Goal: Information Seeking & Learning: Learn about a topic

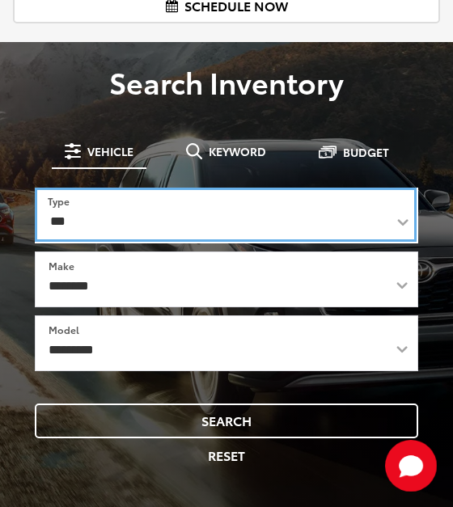
click at [108, 213] on select "*** *** **** *********" at bounding box center [226, 215] width 382 height 54
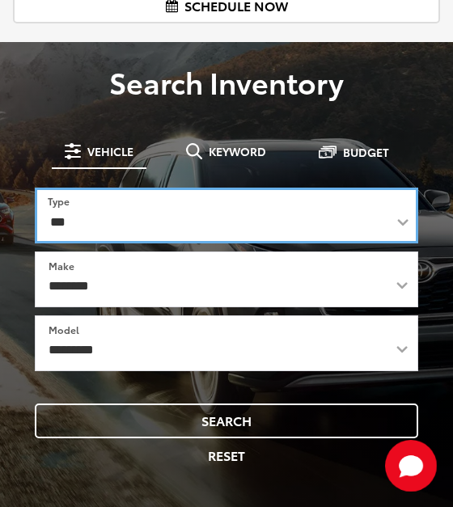
click at [123, 204] on select "*** *** **** *********" at bounding box center [226, 216] width 383 height 56
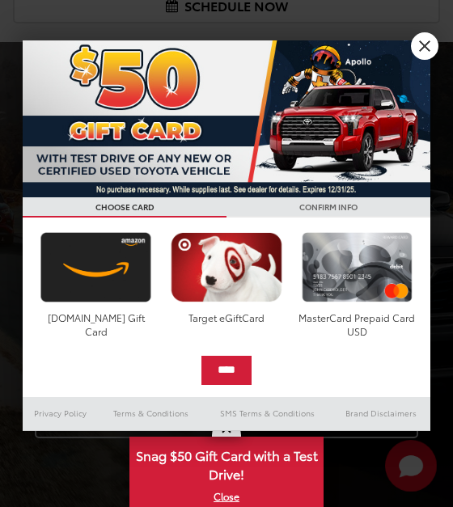
click at [107, 286] on div at bounding box center [226, 253] width 453 height 507
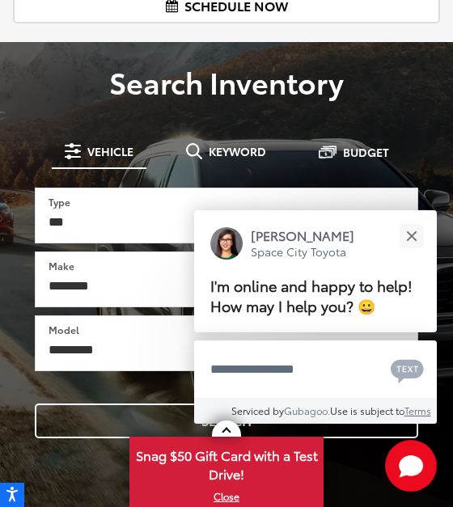
scroll to position [323, 0]
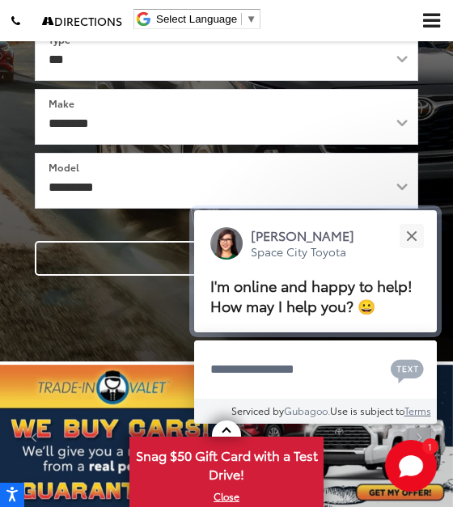
click at [231, 264] on div "Jessica Space City Toyota I'm online and happy to help! How may I help you? 😀" at bounding box center [315, 271] width 243 height 122
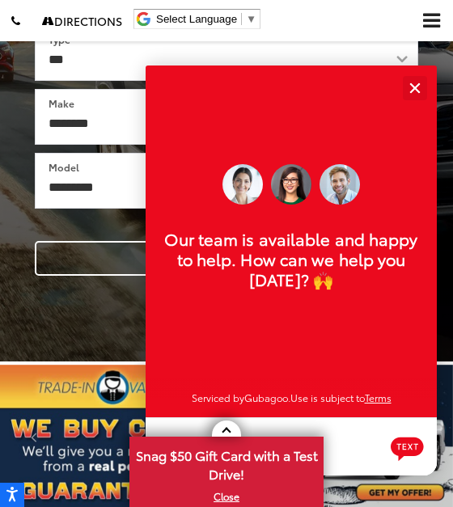
scroll to position [19, 0]
click at [417, 84] on div "Close" at bounding box center [414, 87] width 11 height 11
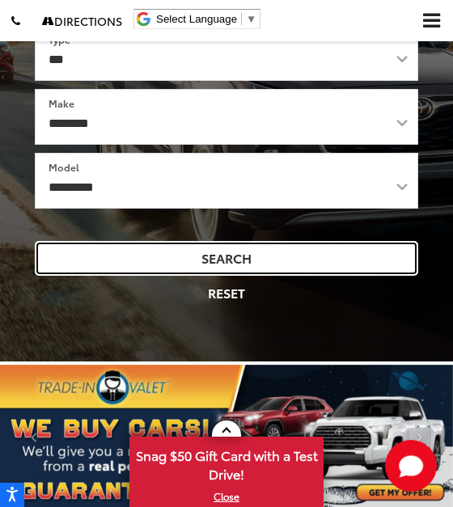
click at [207, 255] on button "Search" at bounding box center [226, 258] width 383 height 35
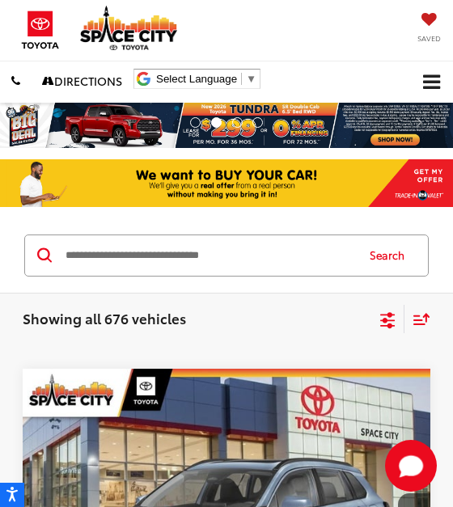
click at [276, 258] on input "Search by Make, Model, or Keyword" at bounding box center [209, 255] width 290 height 39
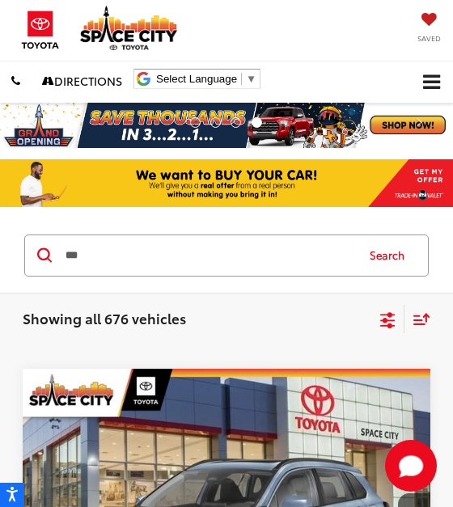
type input "***"
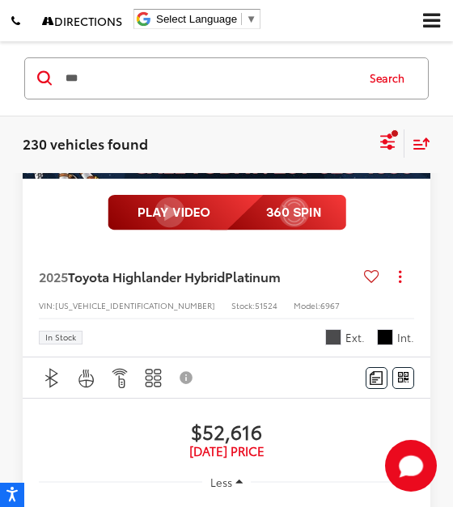
scroll to position [4608, 0]
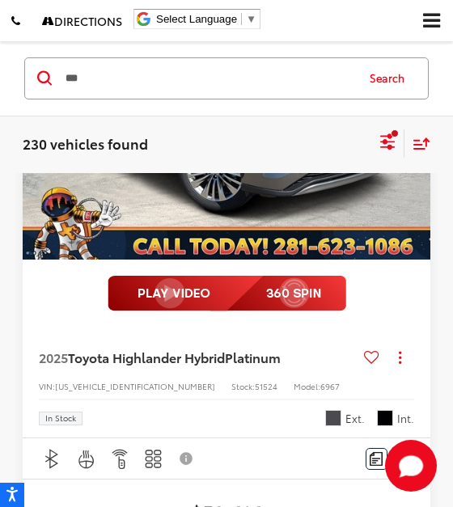
click at [401, 134] on button "Next image" at bounding box center [414, 106] width 32 height 57
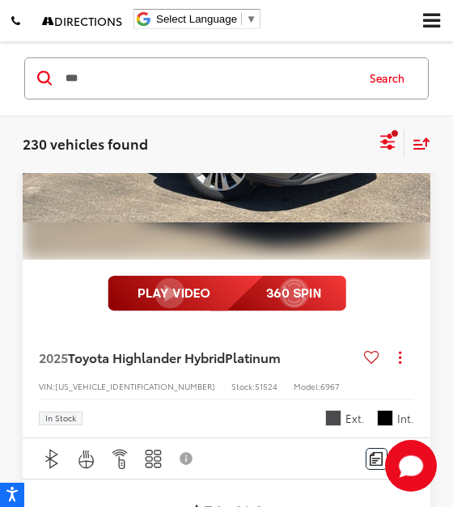
click at [401, 134] on button "Next image" at bounding box center [414, 106] width 32 height 57
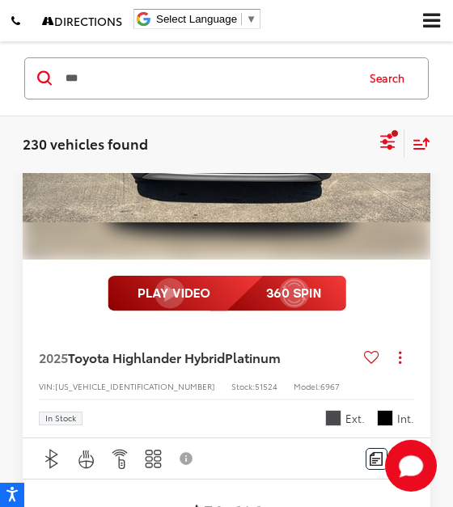
click at [401, 134] on button "Next image" at bounding box center [414, 106] width 32 height 57
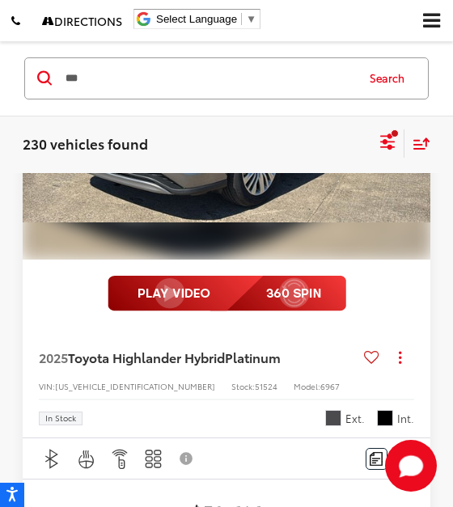
click at [401, 134] on button "Next image" at bounding box center [414, 106] width 32 height 57
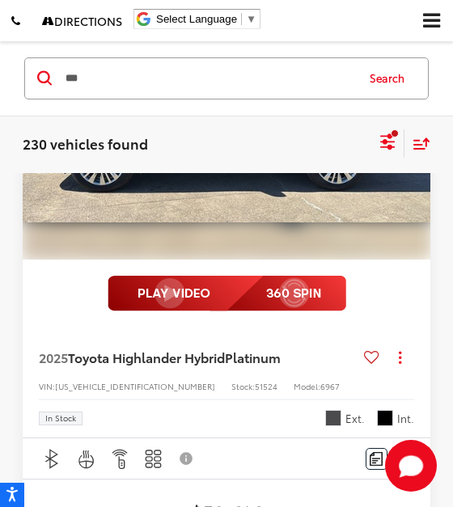
click at [401, 134] on button "Next image" at bounding box center [414, 106] width 32 height 57
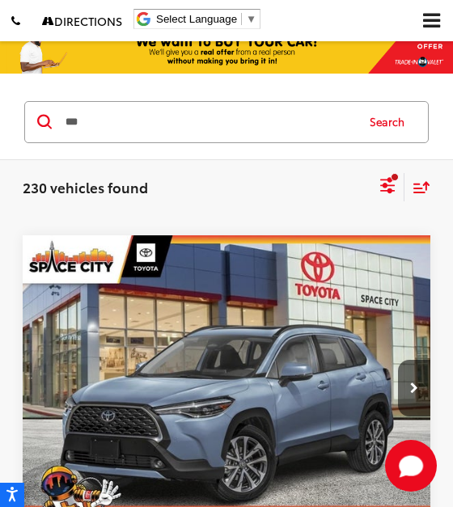
scroll to position [0, 0]
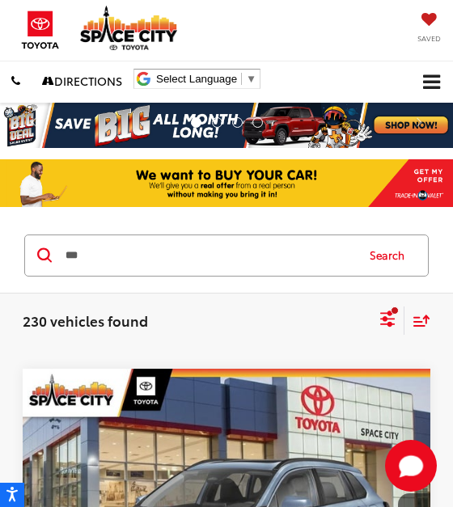
drag, startPoint x: 27, startPoint y: 267, endPoint x: 15, endPoint y: 267, distance: 11.3
click at [15, 267] on div "*** *** Search" at bounding box center [226, 255] width 453 height 75
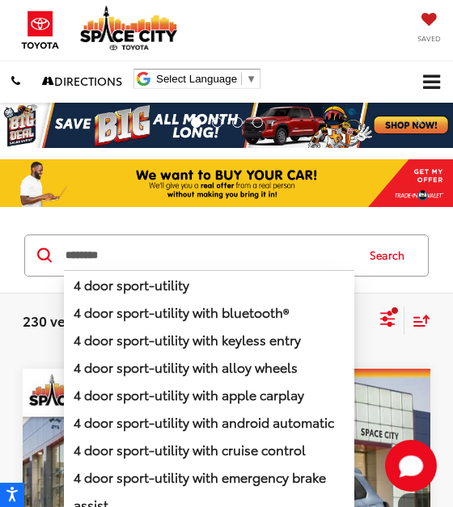
type input "********"
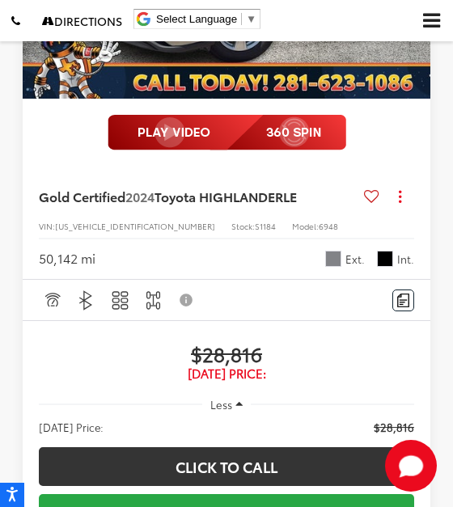
scroll to position [1617, 0]
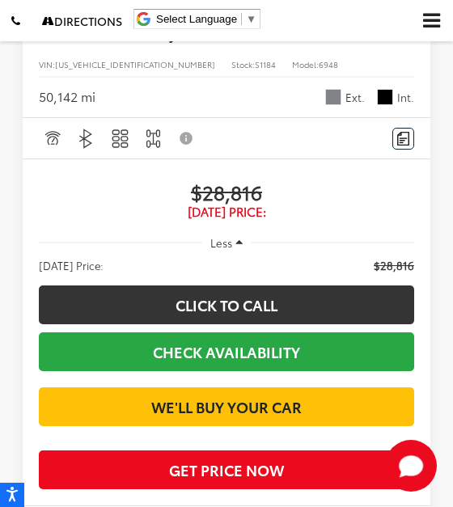
click at [223, 250] on span "Less" at bounding box center [221, 242] width 22 height 15
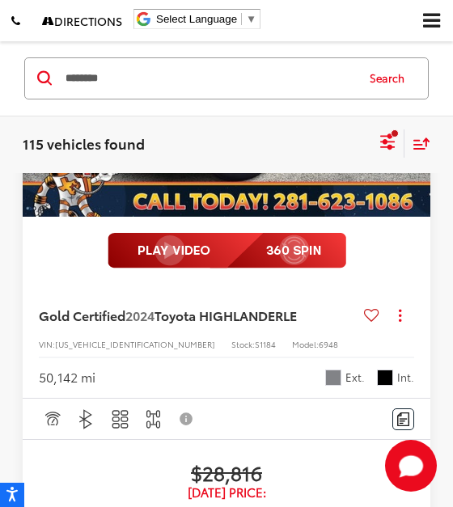
scroll to position [1352, 0]
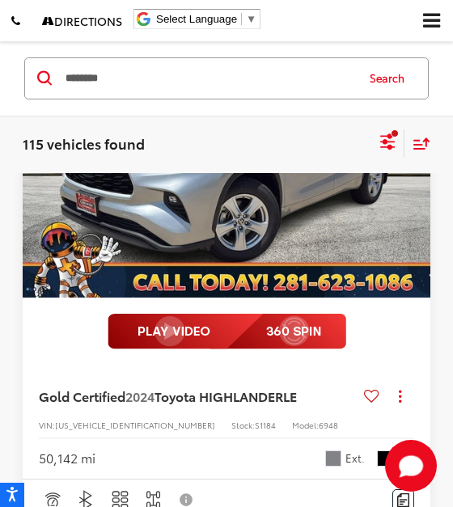
click at [405, 173] on button "Next image" at bounding box center [414, 144] width 32 height 57
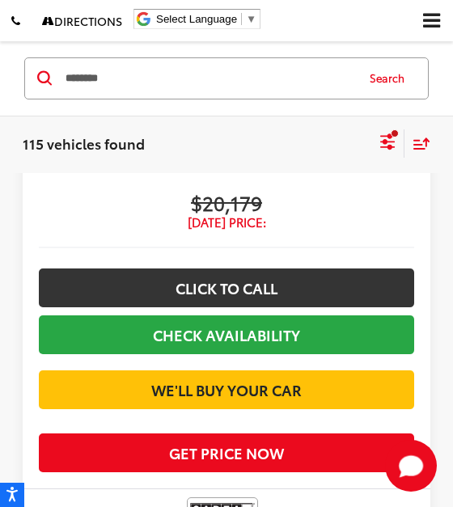
scroll to position [6525, 0]
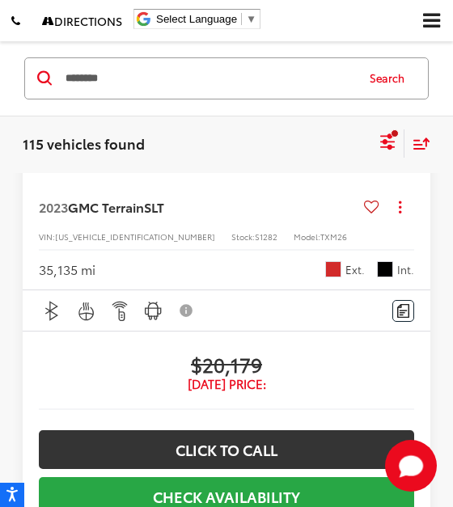
scroll to position [0, 1639]
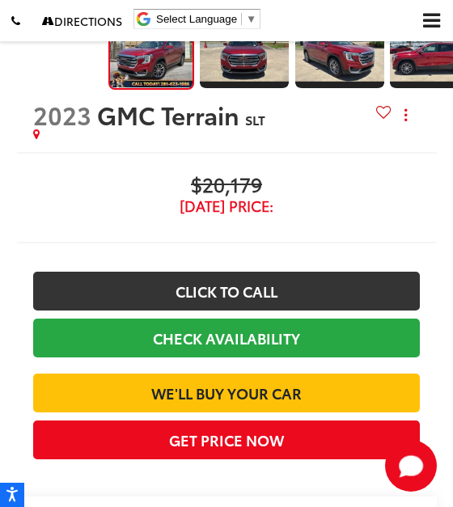
scroll to position [275, 0]
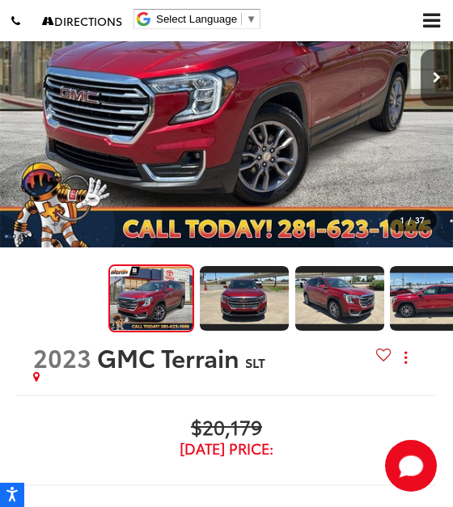
click at [406, 192] on div at bounding box center [419, 78] width 68 height 340
click at [434, 82] on icon "Next image" at bounding box center [436, 77] width 8 height 11
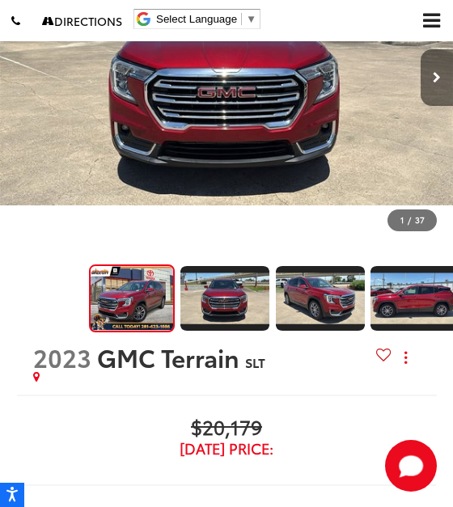
click at [434, 82] on icon "Next image" at bounding box center [436, 77] width 8 height 11
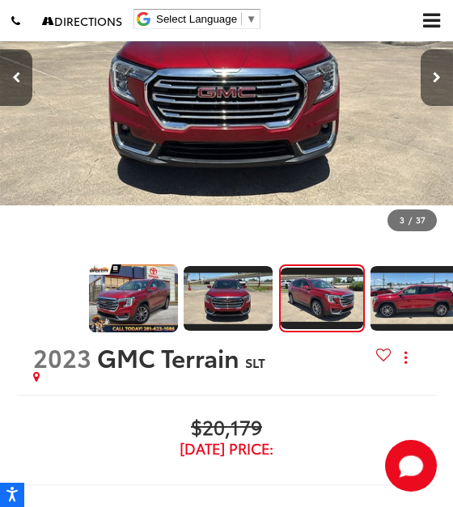
scroll to position [0, 115]
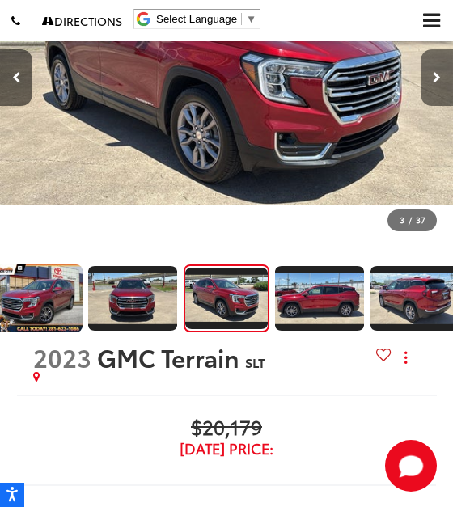
click at [434, 82] on icon "Next image" at bounding box center [436, 77] width 8 height 11
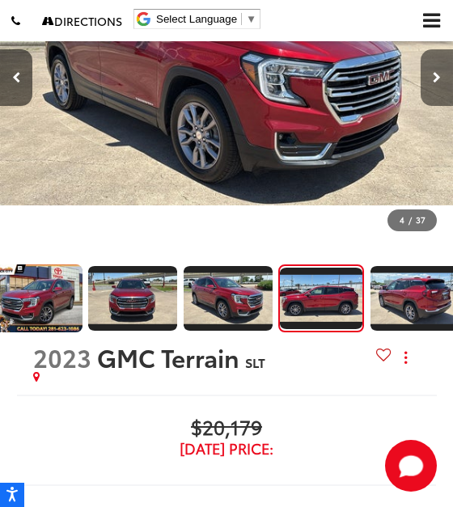
scroll to position [0, 209]
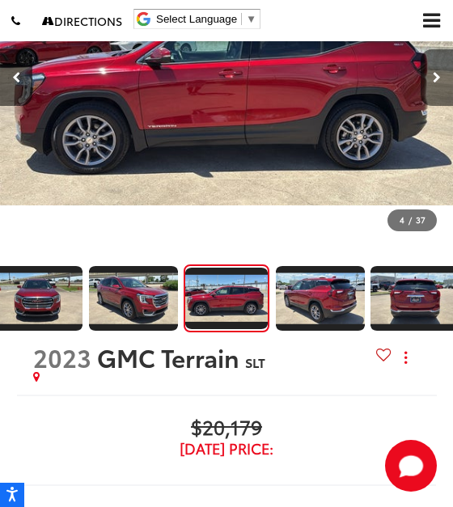
click at [434, 82] on icon "Next image" at bounding box center [436, 77] width 8 height 11
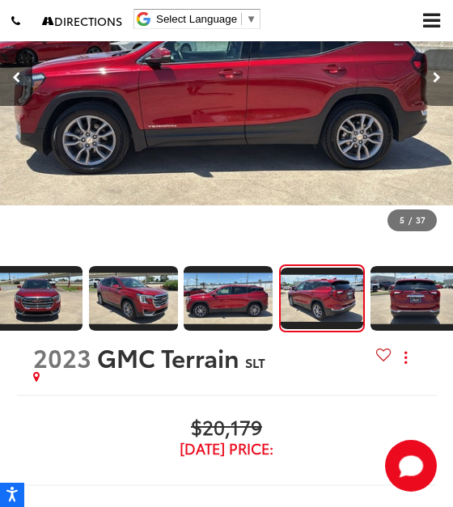
scroll to position [0, 305]
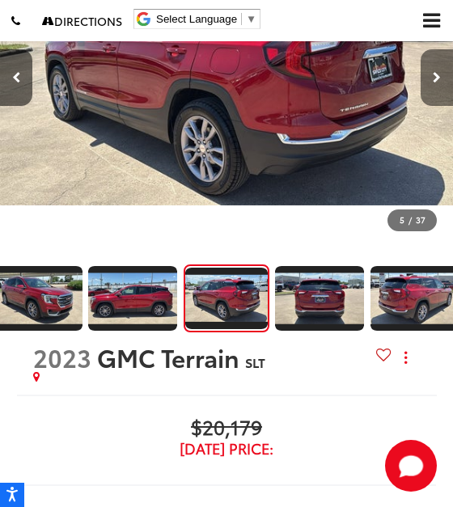
click at [434, 82] on icon "Next image" at bounding box center [436, 77] width 8 height 11
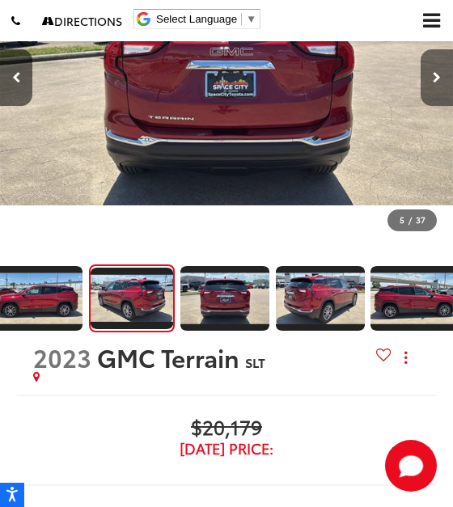
click at [434, 82] on icon "Next image" at bounding box center [436, 77] width 8 height 11
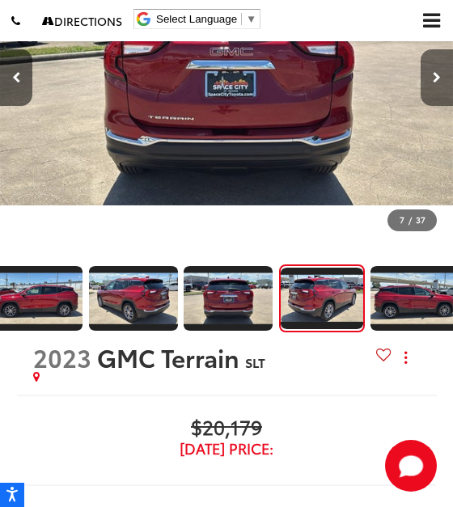
scroll to position [0, 0]
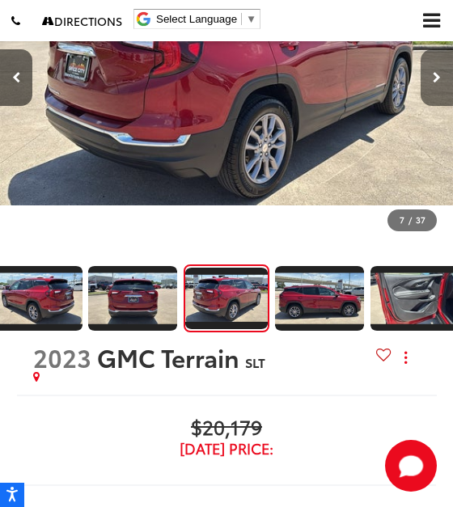
click at [434, 82] on icon "Next image" at bounding box center [436, 77] width 8 height 11
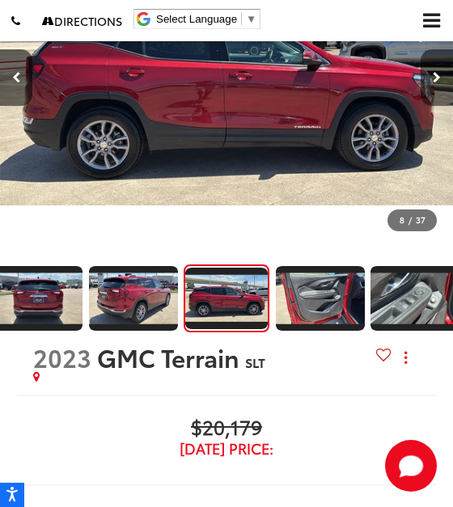
click at [434, 82] on icon "Next image" at bounding box center [436, 77] width 8 height 11
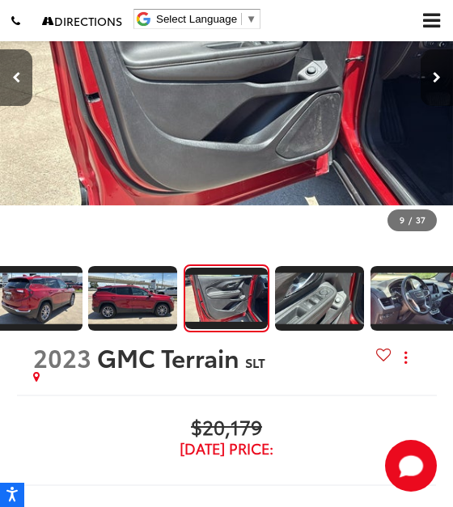
click at [434, 82] on icon "Next image" at bounding box center [436, 77] width 8 height 11
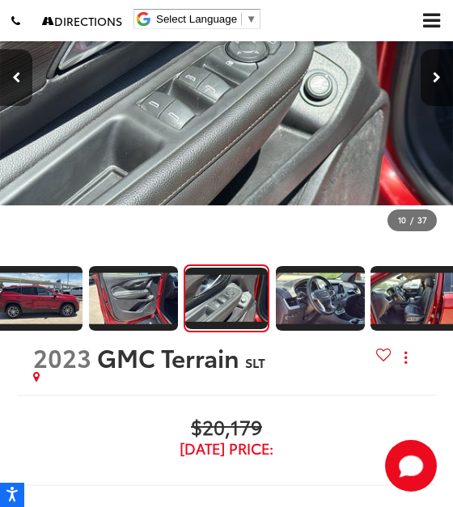
scroll to position [32, 0]
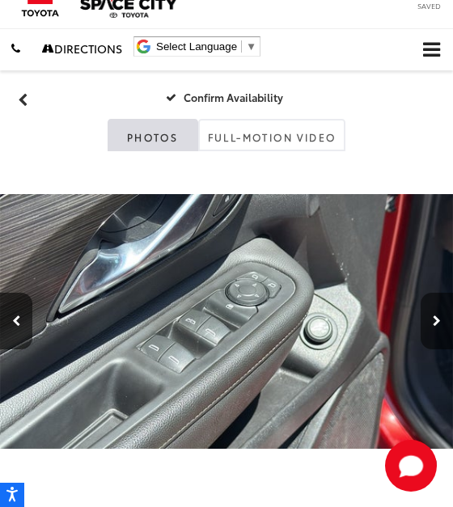
click at [439, 306] on button "Next image" at bounding box center [436, 321] width 32 height 57
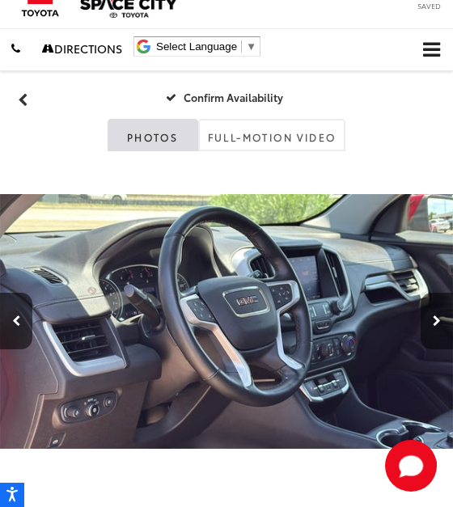
scroll to position [0, 875]
click at [439, 306] on button "Next image" at bounding box center [436, 321] width 32 height 57
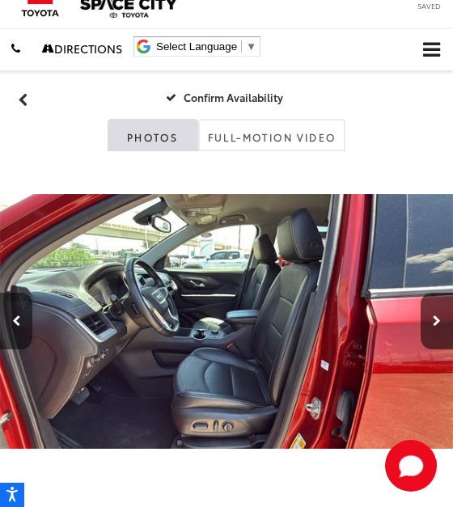
click at [8, 328] on button "Previous image" at bounding box center [16, 321] width 32 height 57
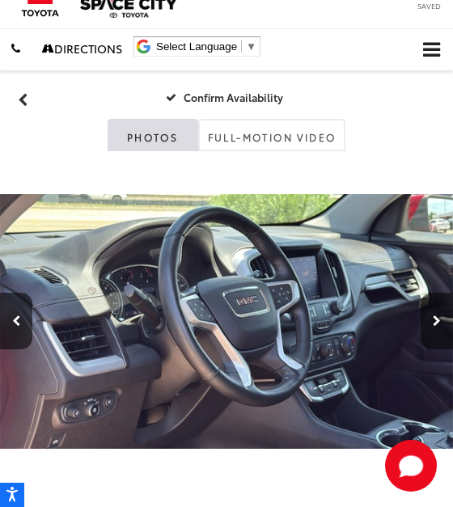
click at [428, 314] on button "Next image" at bounding box center [436, 321] width 32 height 57
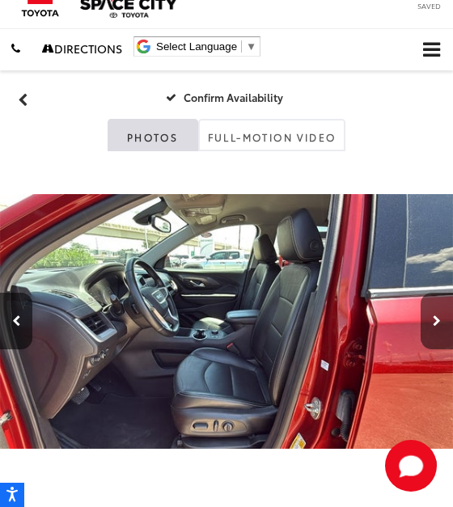
click at [428, 314] on button "Next image" at bounding box center [436, 321] width 32 height 57
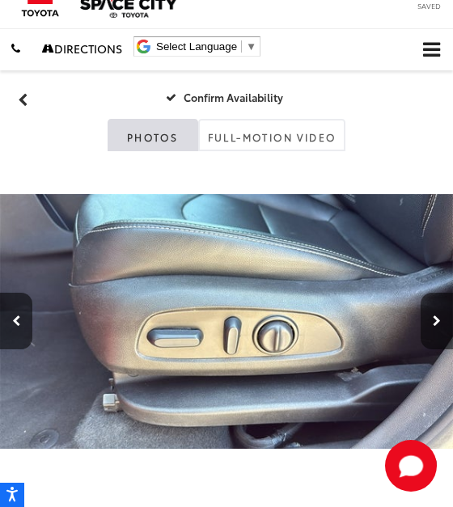
click at [429, 314] on button "Next image" at bounding box center [436, 321] width 32 height 57
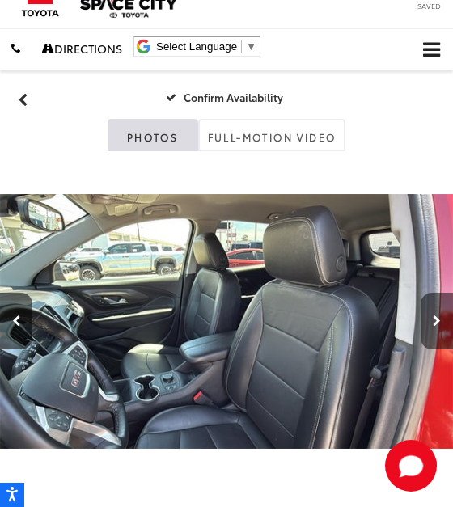
click at [429, 314] on button "Next image" at bounding box center [436, 321] width 32 height 57
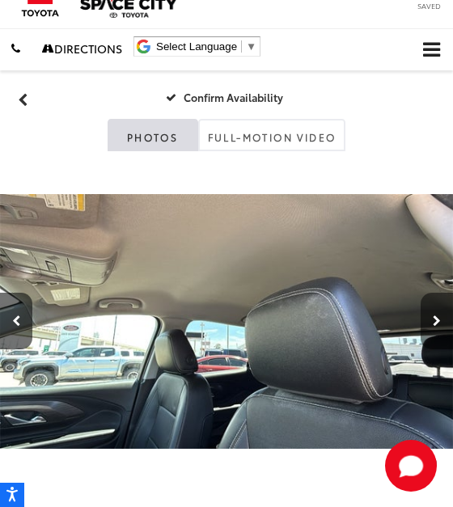
click at [429, 314] on button "Next image" at bounding box center [436, 321] width 32 height 57
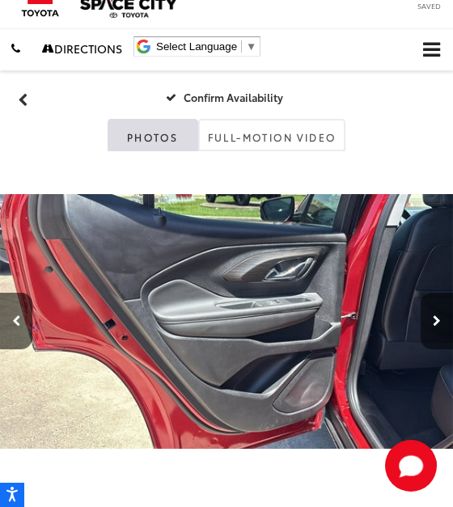
click at [429, 314] on button "Next image" at bounding box center [436, 321] width 32 height 57
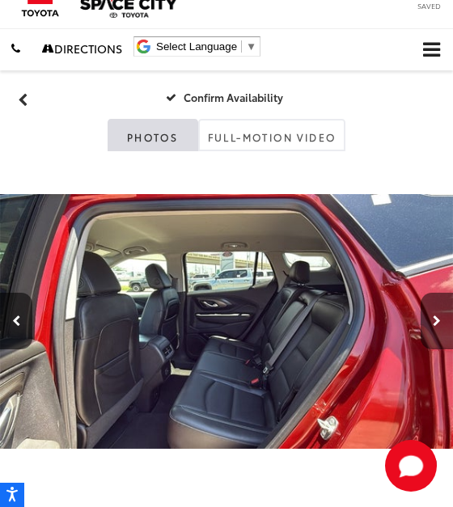
click at [429, 314] on button "Next image" at bounding box center [436, 321] width 32 height 57
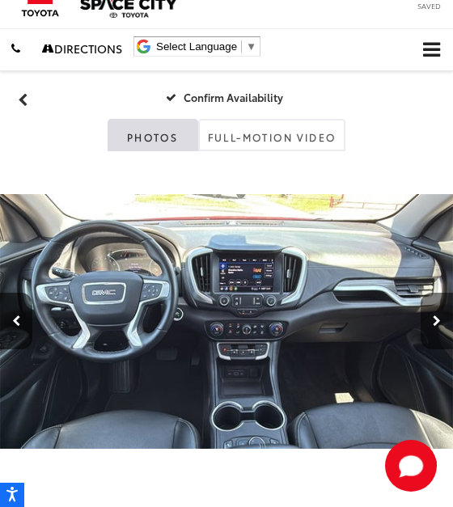
click at [429, 314] on button "Next image" at bounding box center [436, 321] width 32 height 57
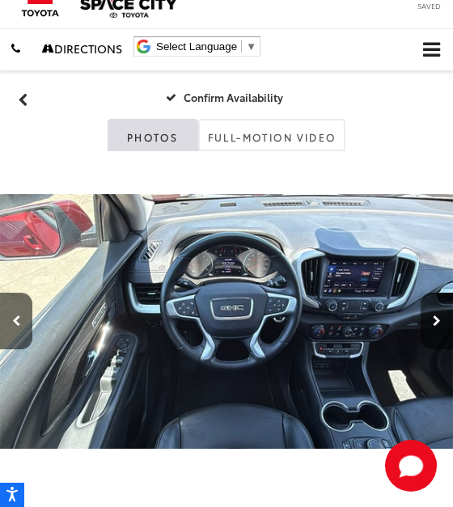
click at [429, 314] on button "Next image" at bounding box center [436, 321] width 32 height 57
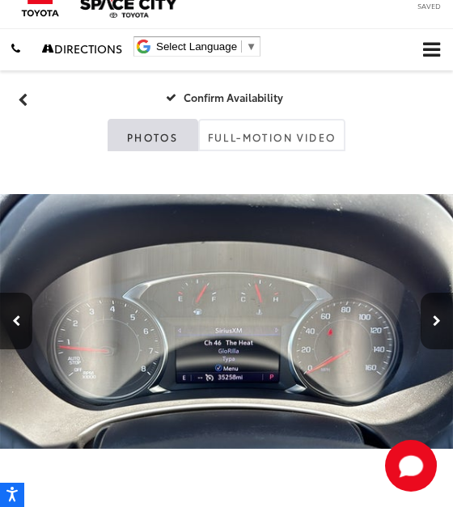
click at [429, 314] on button "Next image" at bounding box center [436, 321] width 32 height 57
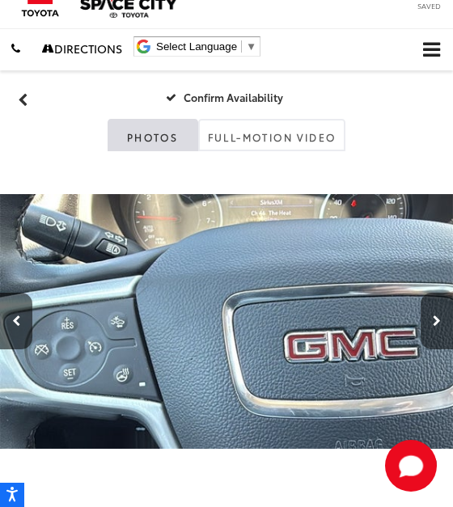
click at [429, 314] on button "Next image" at bounding box center [436, 321] width 32 height 57
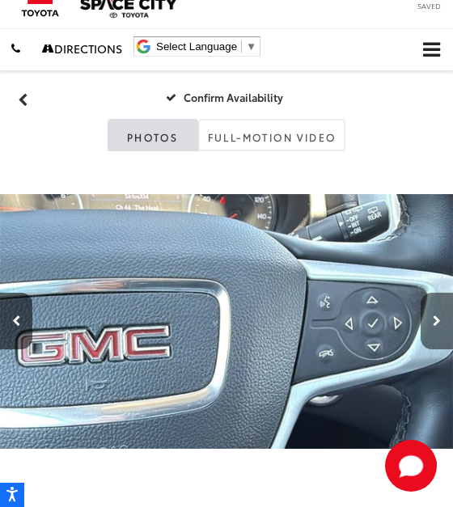
click at [429, 314] on button "Next image" at bounding box center [436, 321] width 32 height 57
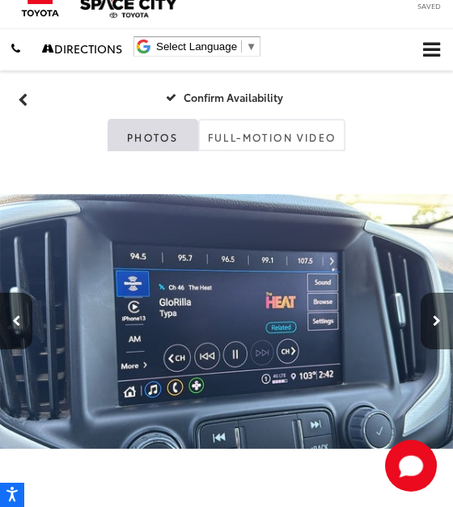
click at [429, 314] on button "Next image" at bounding box center [436, 321] width 32 height 57
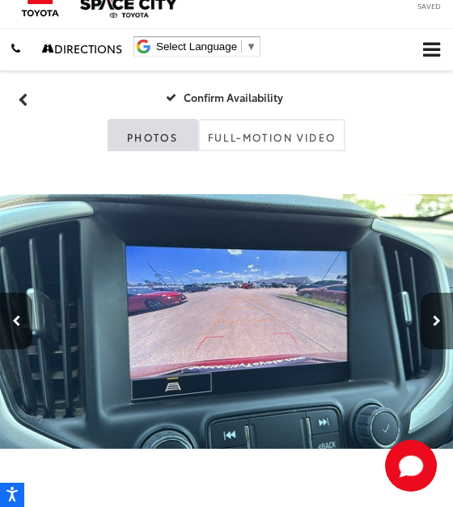
click at [429, 314] on button "Next image" at bounding box center [436, 321] width 32 height 57
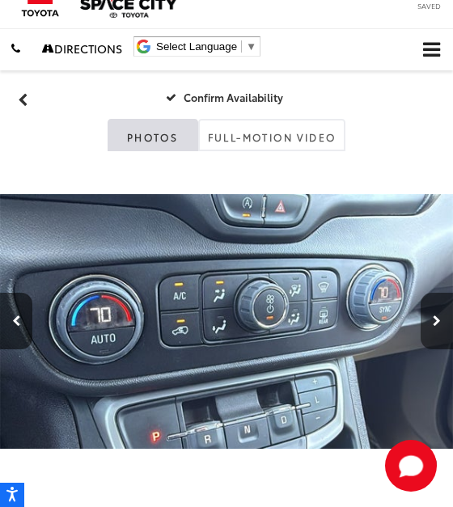
click at [429, 314] on button "Next image" at bounding box center [436, 321] width 32 height 57
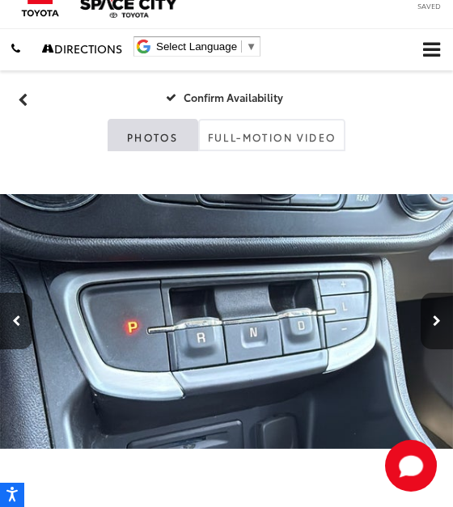
click at [429, 314] on button "Next image" at bounding box center [436, 321] width 32 height 57
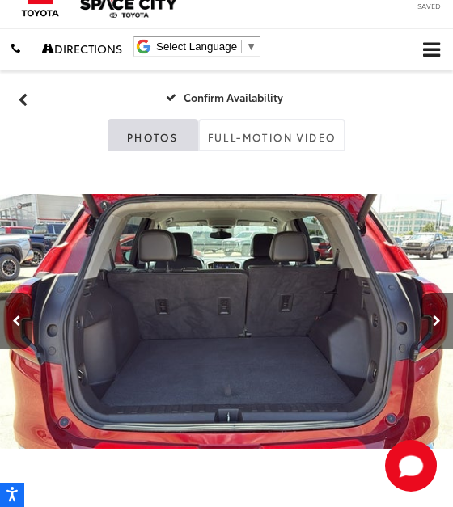
click at [429, 314] on button "Next image" at bounding box center [436, 321] width 32 height 57
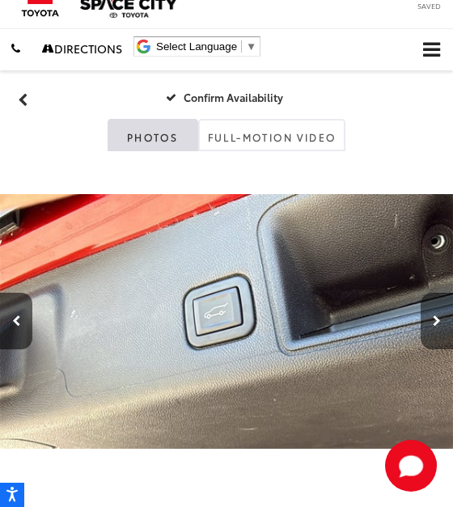
click at [429, 314] on button "Next image" at bounding box center [436, 321] width 32 height 57
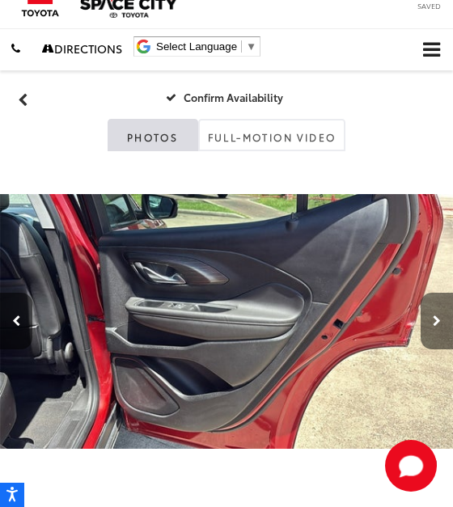
click at [429, 314] on button "Next image" at bounding box center [436, 321] width 32 height 57
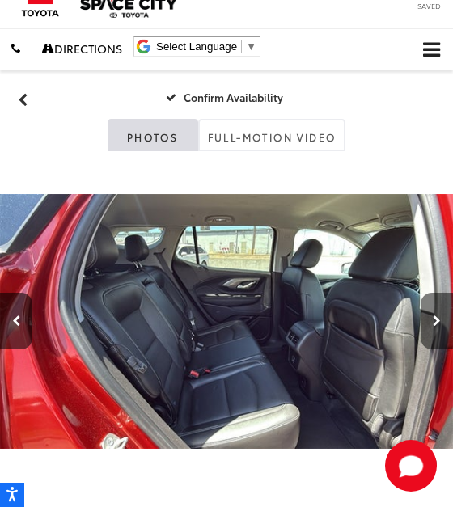
click at [429, 314] on button "Next image" at bounding box center [436, 321] width 32 height 57
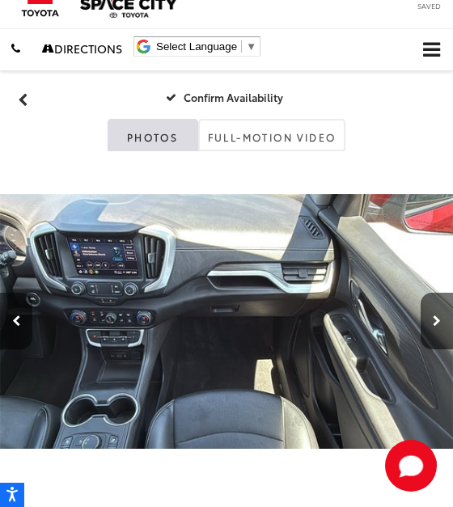
click at [24, 324] on button "Previous image" at bounding box center [16, 321] width 32 height 57
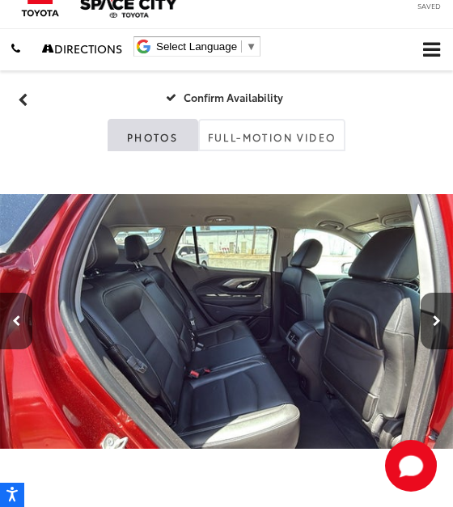
click at [23, 324] on button "Previous image" at bounding box center [16, 321] width 32 height 57
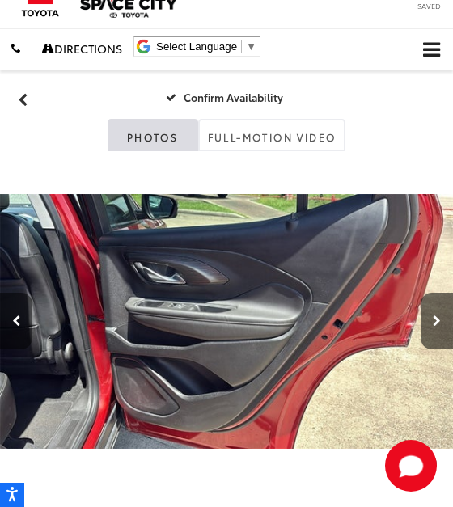
click at [23, 323] on button "Previous image" at bounding box center [16, 321] width 32 height 57
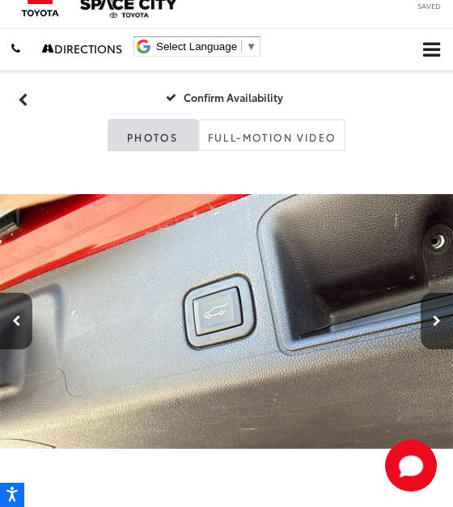
click at [411, 327] on div at bounding box center [419, 321] width 68 height 340
click at [422, 325] on button "Next image" at bounding box center [436, 321] width 32 height 57
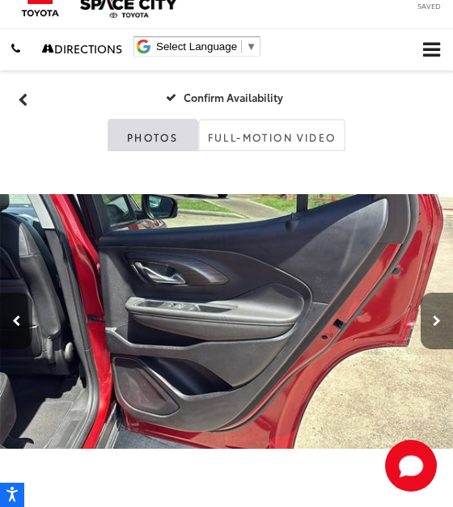
click at [422, 325] on button "Next image" at bounding box center [436, 321] width 32 height 57
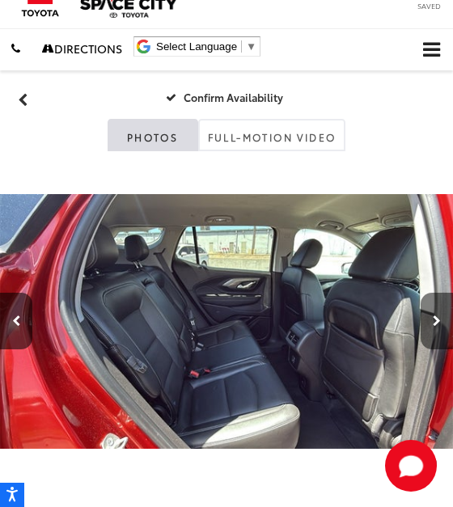
click at [422, 325] on button "Next image" at bounding box center [436, 321] width 32 height 57
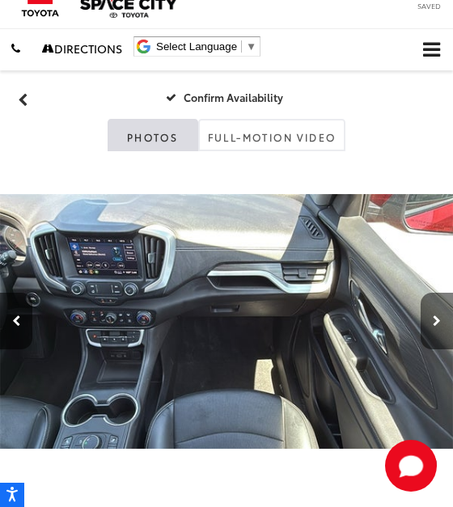
click at [422, 325] on button "Next image" at bounding box center [436, 321] width 32 height 57
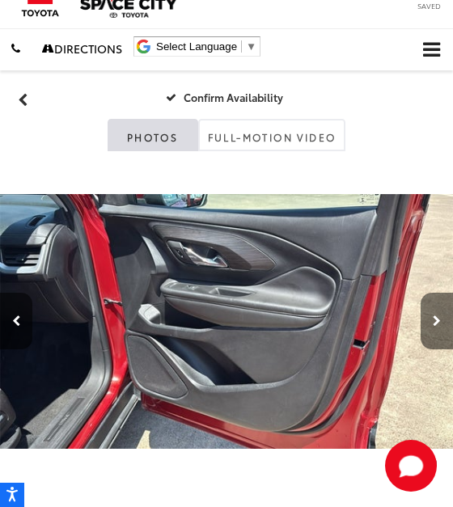
click at [422, 325] on button "Next image" at bounding box center [436, 321] width 32 height 57
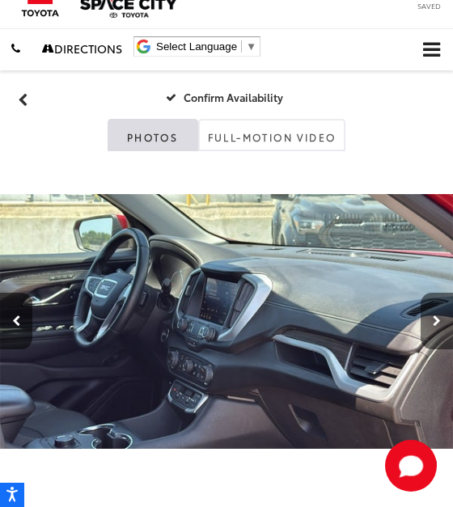
click at [422, 325] on button "Next image" at bounding box center [436, 321] width 32 height 57
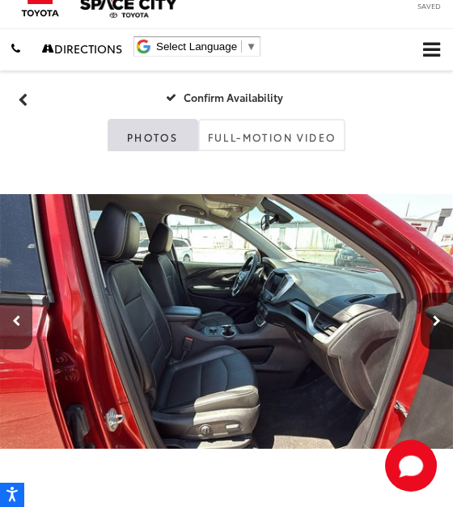
click at [422, 325] on button "Next image" at bounding box center [436, 321] width 32 height 57
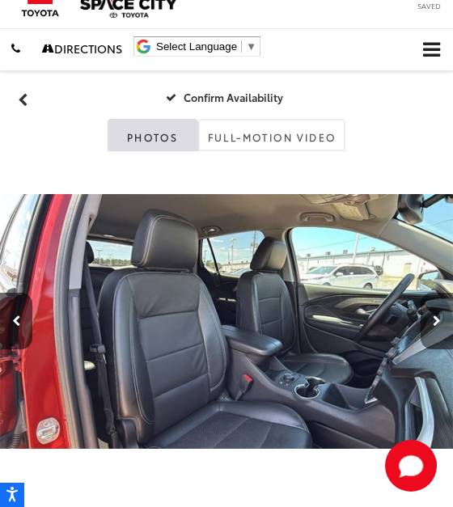
click at [422, 325] on button "Next image" at bounding box center [436, 321] width 32 height 57
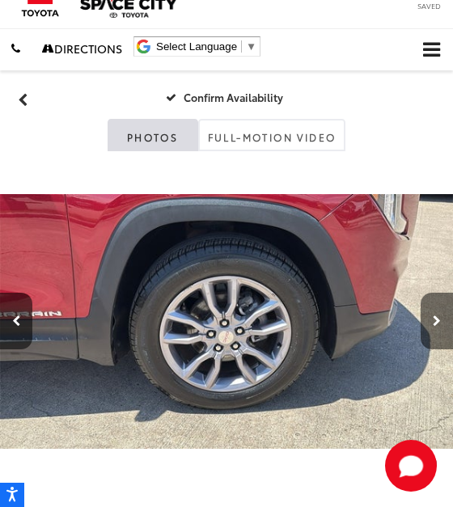
click at [422, 323] on button "Next image" at bounding box center [436, 321] width 32 height 57
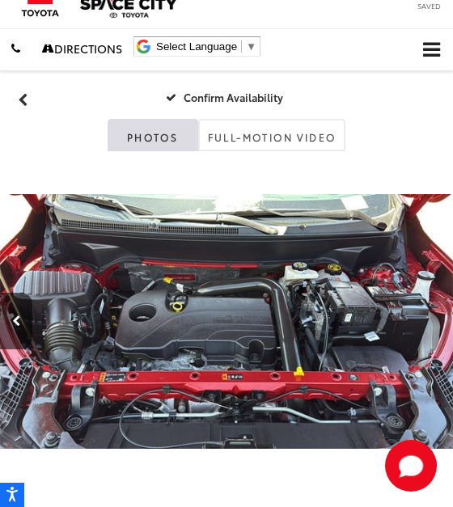
click at [422, 323] on div at bounding box center [419, 321] width 68 height 340
click at [23, 100] on icon "Back" at bounding box center [23, 100] width 11 height 14
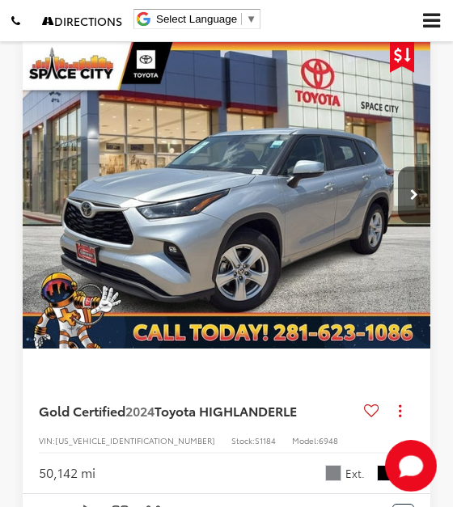
scroll to position [1205, 0]
